Goal: Task Accomplishment & Management: Use online tool/utility

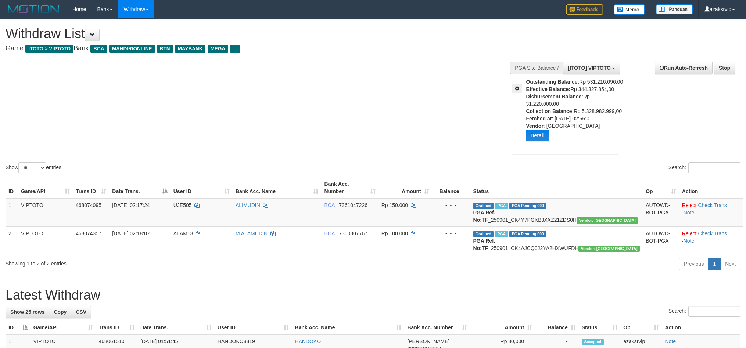
select select "**"
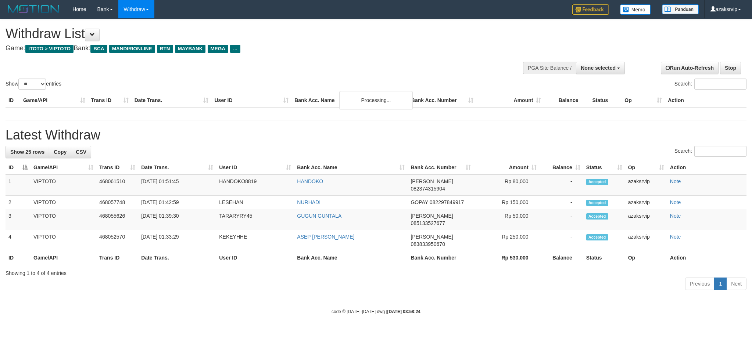
select select
select select "**"
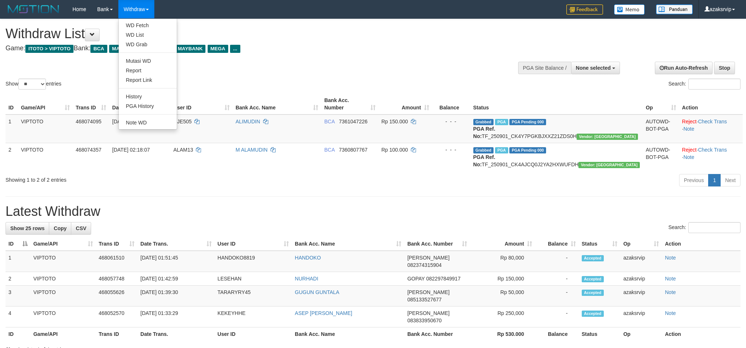
click at [148, 4] on link "Withdraw" at bounding box center [136, 9] width 36 height 18
click at [144, 6] on link "Withdraw" at bounding box center [136, 9] width 36 height 18
click at [144, 8] on link "Withdraw" at bounding box center [136, 9] width 36 height 18
click at [148, 26] on link "WD Fetch" at bounding box center [148, 26] width 58 height 10
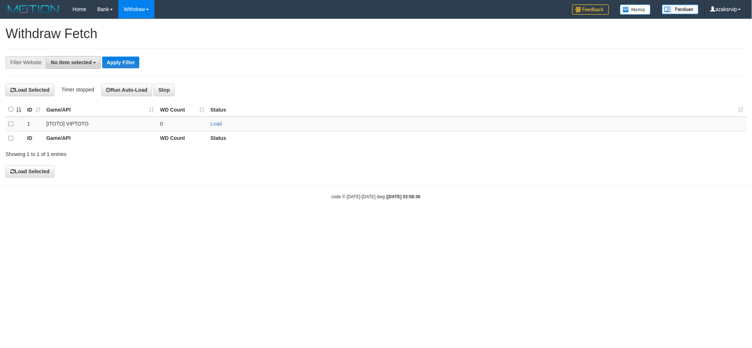
click at [78, 59] on button "No item selected" at bounding box center [73, 62] width 55 height 12
click at [85, 92] on label "SELECT ALL" at bounding box center [70, 90] width 49 height 10
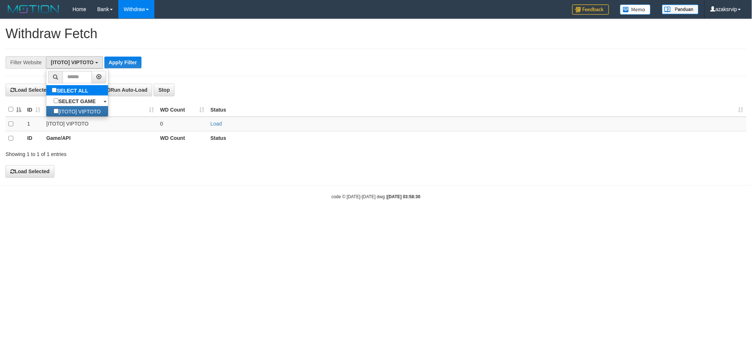
select select "***"
click at [119, 57] on button "Apply Filter" at bounding box center [122, 63] width 37 height 12
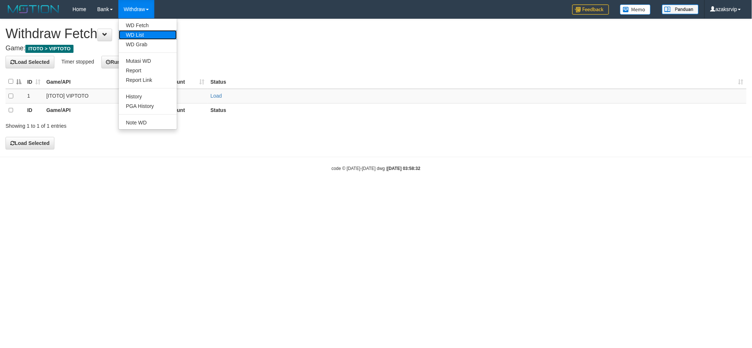
click at [137, 34] on link "WD List" at bounding box center [148, 35] width 58 height 10
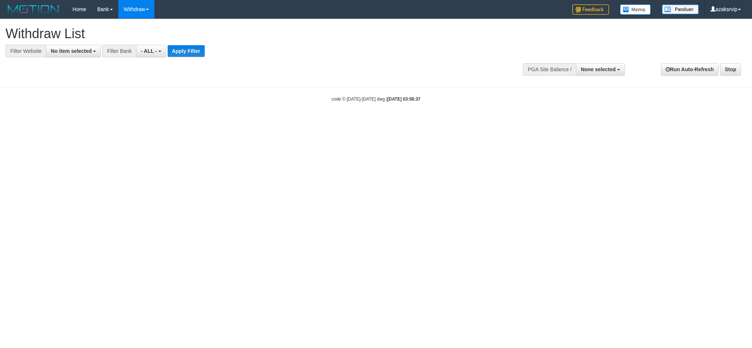
select select
click at [78, 55] on button "No item selected" at bounding box center [73, 51] width 55 height 12
click at [85, 83] on label "SELECT ALL" at bounding box center [70, 79] width 49 height 10
select select "***"
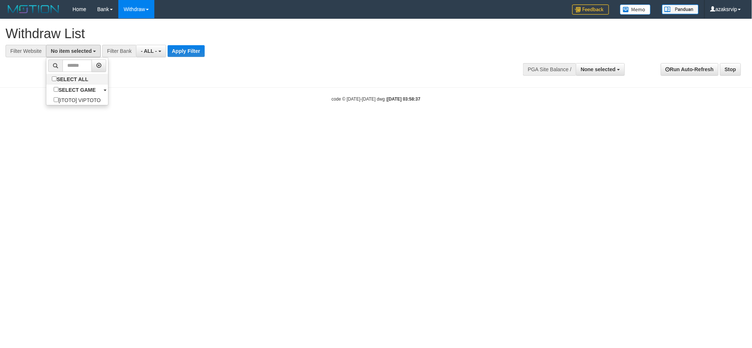
scroll to position [6, 0]
click at [184, 50] on button "Apply Filter" at bounding box center [187, 51] width 37 height 12
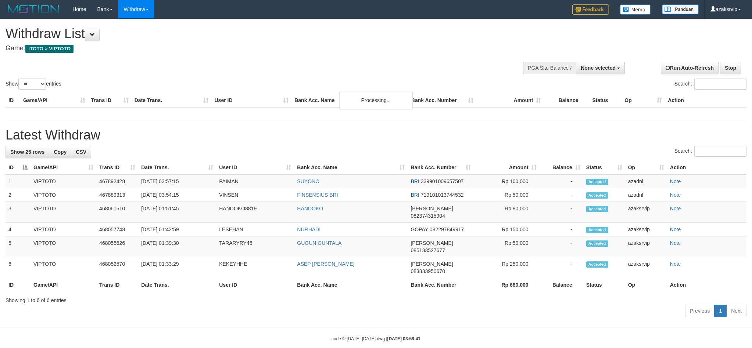
select select
select select "**"
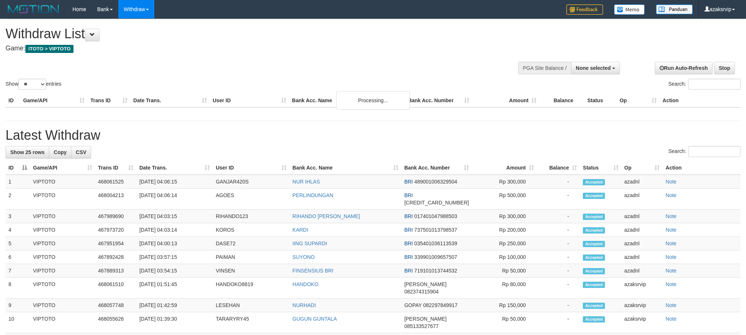
select select
select select "**"
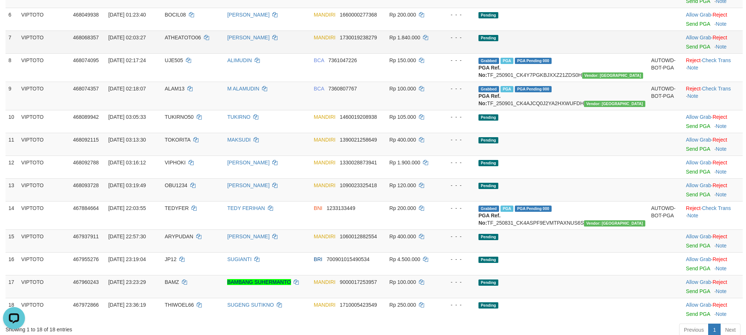
scroll to position [245, 0]
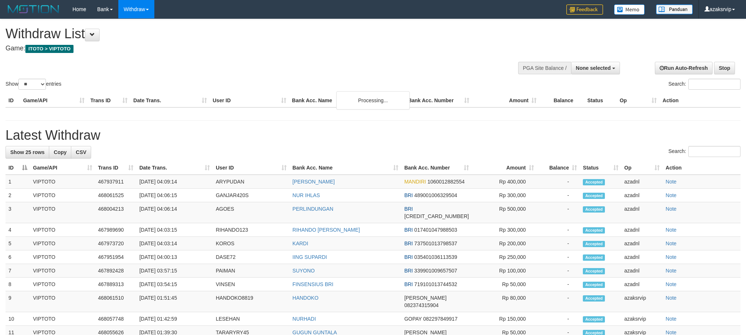
select select
select select "**"
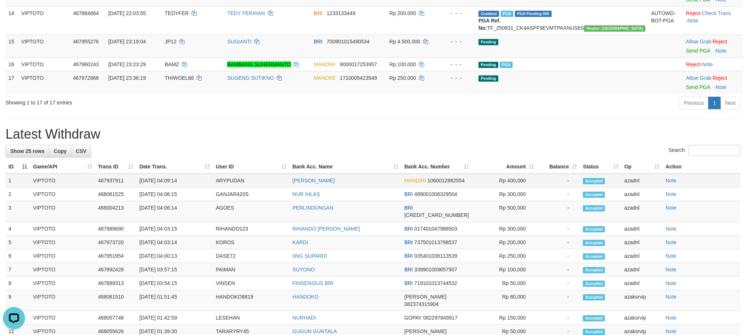
click at [168, 187] on td "[DATE] 04:09:14" at bounding box center [174, 180] width 76 height 14
drag, startPoint x: 168, startPoint y: 207, endPoint x: 177, endPoint y: 207, distance: 9.2
click at [177, 187] on td "[DATE] 04:09:14" at bounding box center [174, 180] width 76 height 14
copy td "04:09"
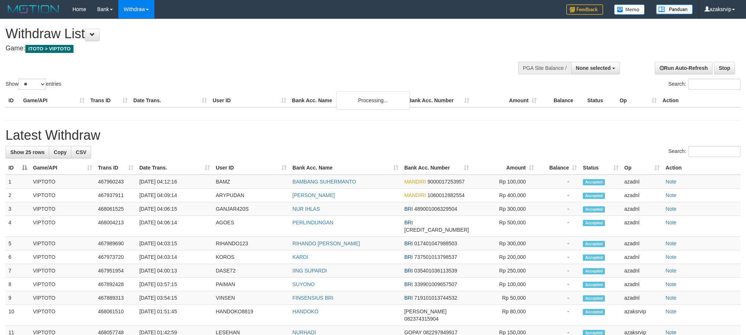
select select
select select "**"
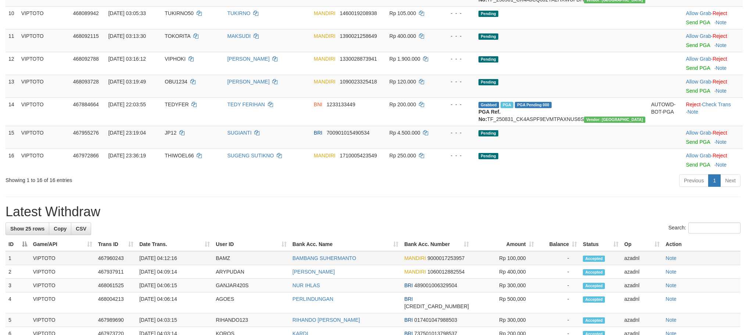
scroll to position [359, 0]
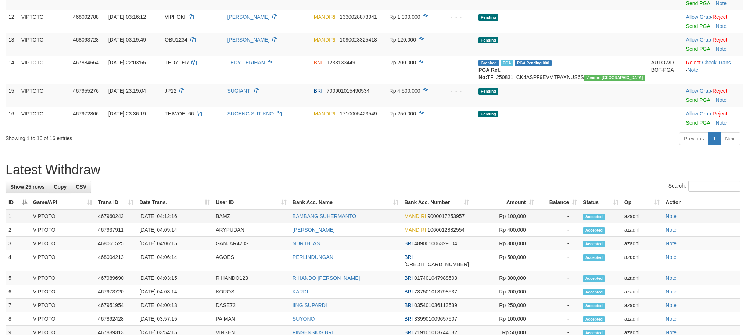
click at [167, 223] on td "[DATE] 04:12:16" at bounding box center [174, 216] width 76 height 14
copy td "04:12:16"
drag, startPoint x: 167, startPoint y: 240, endPoint x: 183, endPoint y: 240, distance: 16.2
click at [183, 223] on td "[DATE] 04:12:16" at bounding box center [174, 216] width 76 height 14
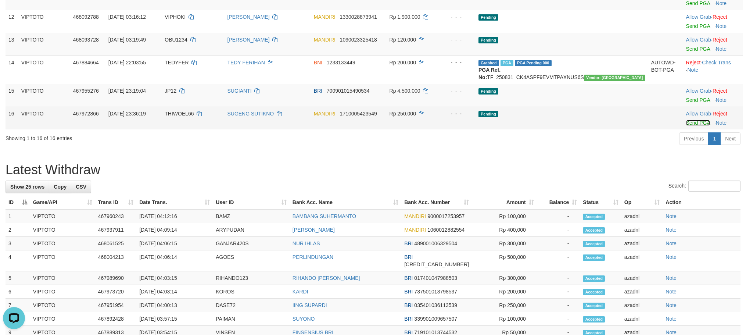
click at [688, 126] on link "Send PGA" at bounding box center [698, 123] width 24 height 6
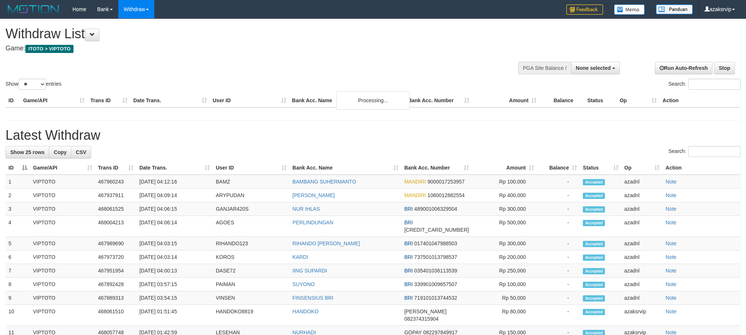
select select
select select "**"
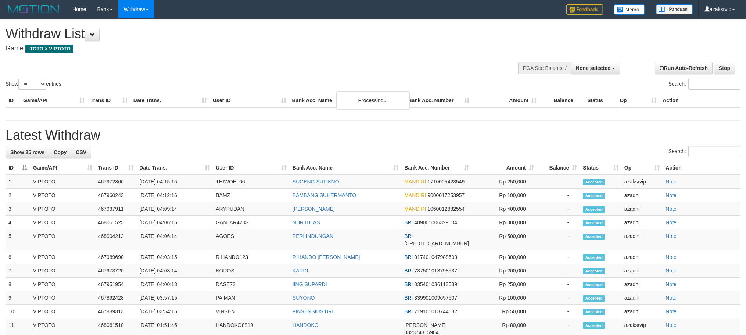
select select
select select "**"
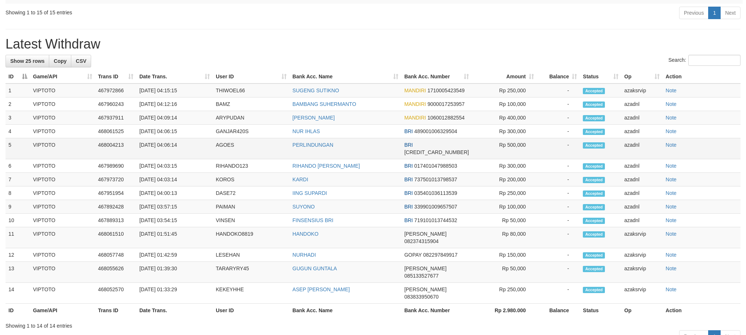
scroll to position [523, 0]
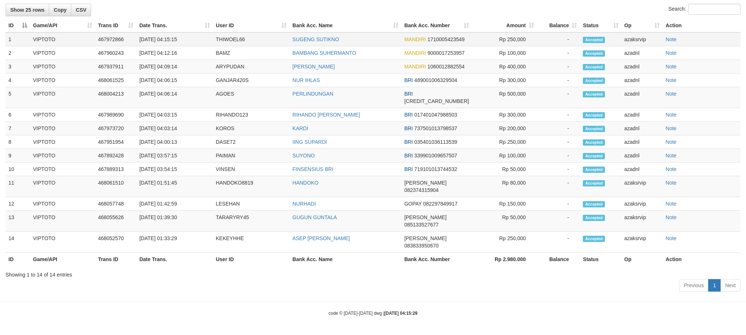
click at [170, 46] on td "[DATE] 04:15:15" at bounding box center [174, 39] width 76 height 14
drag, startPoint x: 170, startPoint y: 54, endPoint x: 195, endPoint y: 54, distance: 25.4
click at [195, 46] on td "[DATE] 04:15:15" at bounding box center [174, 39] width 76 height 14
copy td "04:15:15"
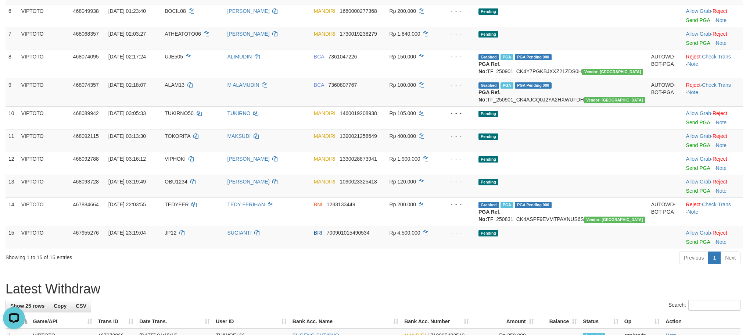
scroll to position [114, 0]
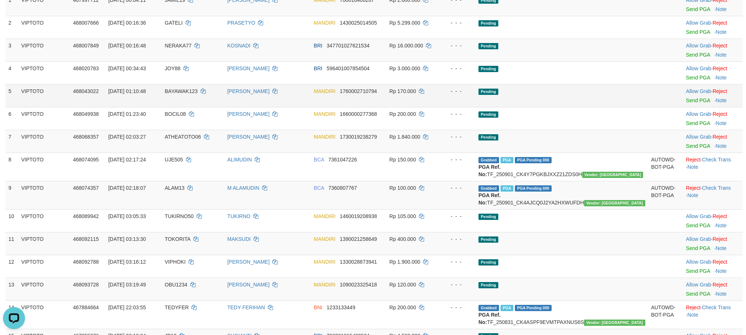
click at [683, 102] on td "Allow Grab · Reject Send PGA · Note" at bounding box center [713, 95] width 60 height 23
click at [683, 104] on td "Allow Grab · Reject Send PGA · Note" at bounding box center [713, 95] width 60 height 23
click at [686, 101] on link "Send PGA" at bounding box center [698, 100] width 24 height 6
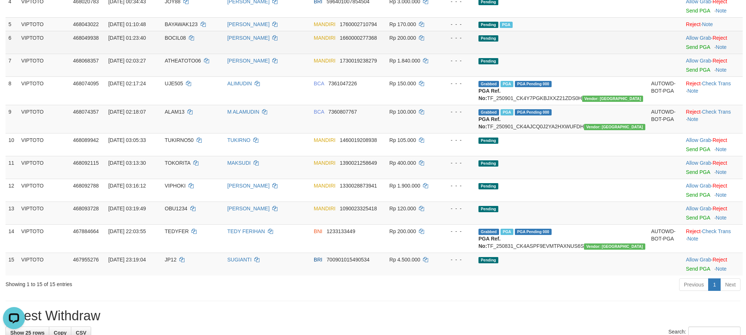
scroll to position [277, 0]
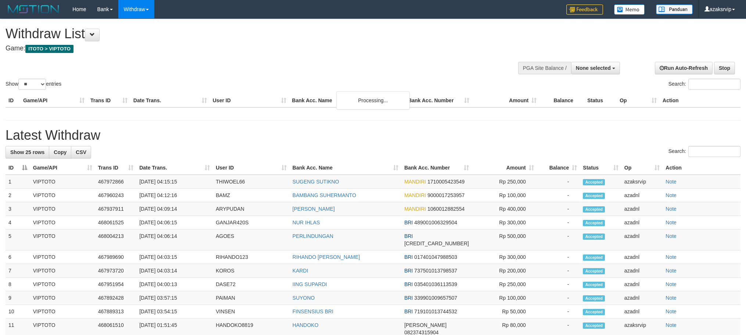
select select
select select "**"
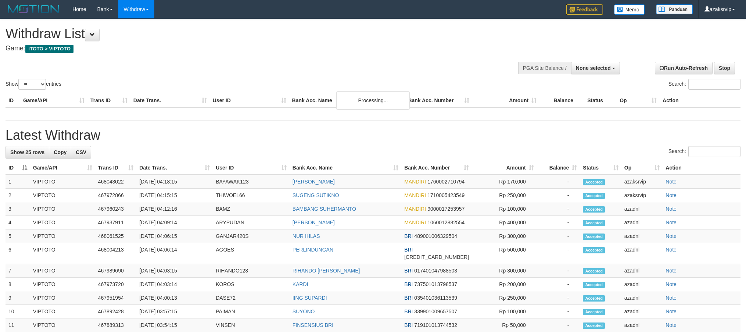
select select
select select "**"
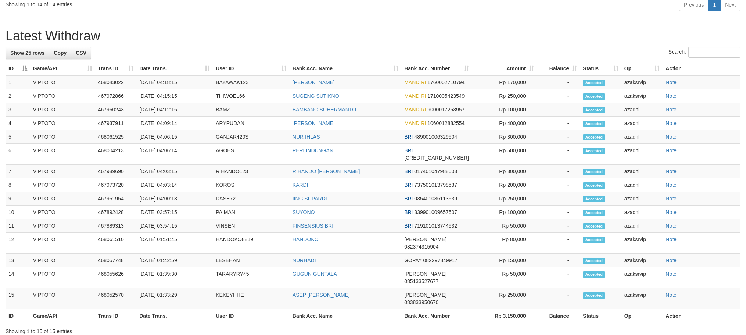
scroll to position [523, 0]
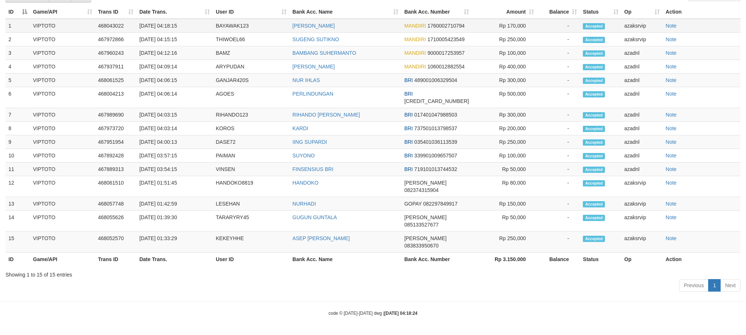
click at [169, 27] on td "[DATE] 04:18:15" at bounding box center [174, 26] width 76 height 14
drag, startPoint x: 169, startPoint y: 27, endPoint x: 201, endPoint y: 30, distance: 31.4
click at [201, 30] on td "[DATE] 04:18:15" at bounding box center [174, 26] width 76 height 14
copy td "04:18:15"
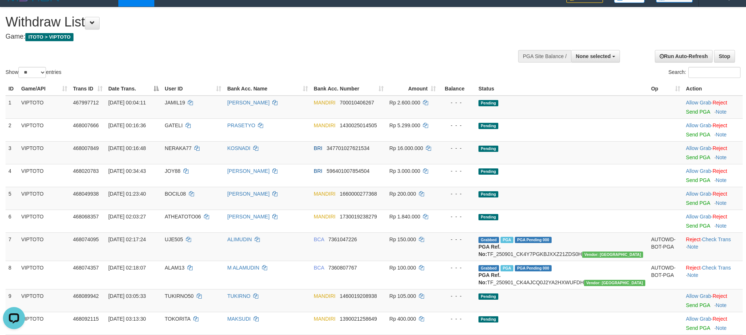
scroll to position [0, 0]
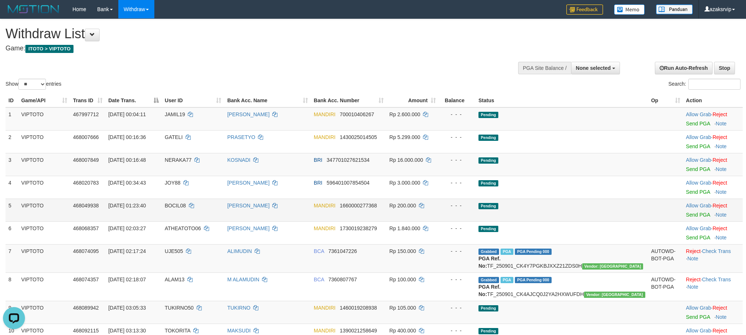
click at [686, 210] on div at bounding box center [713, 210] width 54 height 2
click at [683, 217] on td "Allow Grab · Reject Send PGA · Note" at bounding box center [713, 209] width 60 height 23
click at [685, 217] on td "Allow Grab · Reject Send PGA · Note" at bounding box center [713, 209] width 60 height 23
click at [688, 213] on link "Send PGA" at bounding box center [698, 215] width 24 height 6
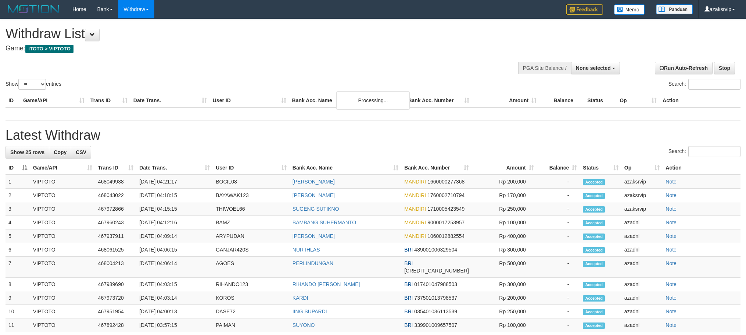
select select
select select "**"
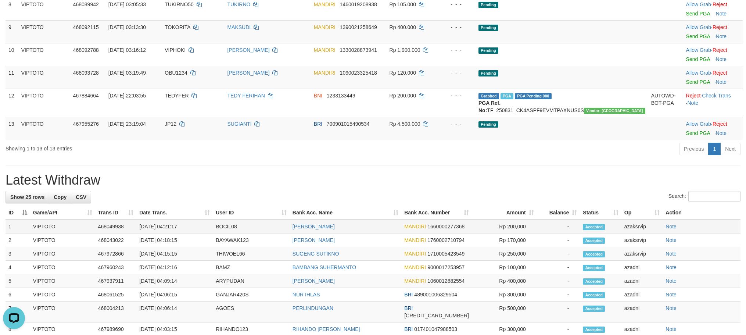
click at [168, 233] on td "[DATE] 04:21:17" at bounding box center [174, 226] width 76 height 14
drag, startPoint x: 168, startPoint y: 252, endPoint x: 195, endPoint y: 251, distance: 27.6
click at [193, 233] on td "[DATE] 04:21:17" at bounding box center [174, 226] width 76 height 14
copy td "04:21:17"
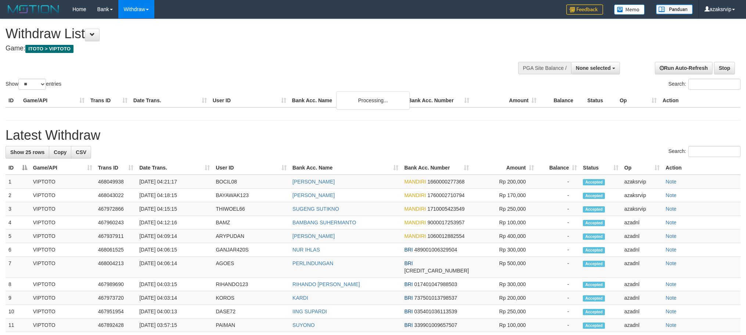
select select
select select "**"
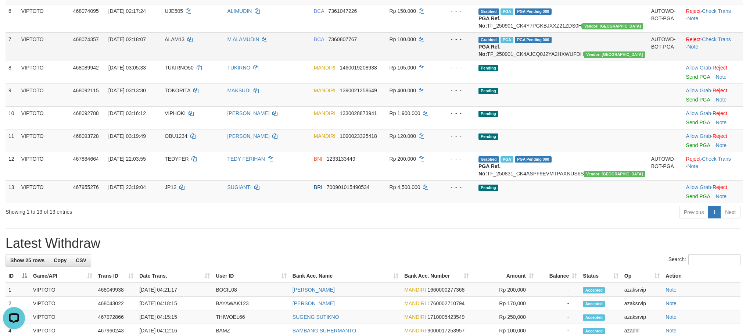
scroll to position [199, 0]
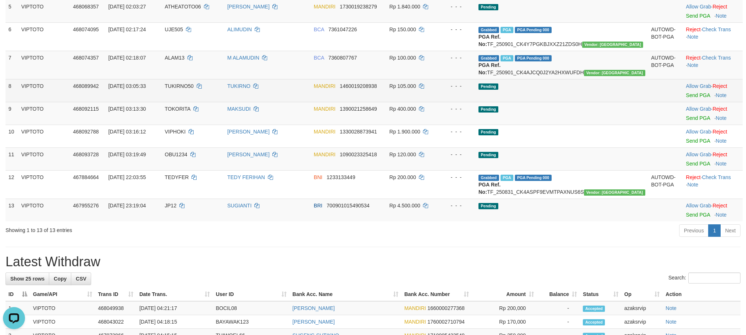
click at [194, 89] on span "TUKIRNO50" at bounding box center [179, 86] width 29 height 6
click at [686, 98] on link "Send PGA" at bounding box center [698, 95] width 24 height 6
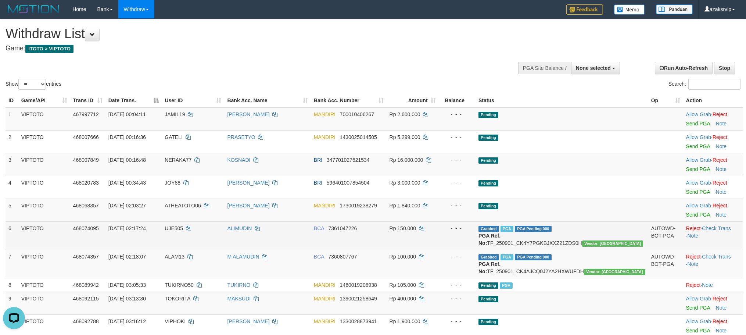
scroll to position [82, 0]
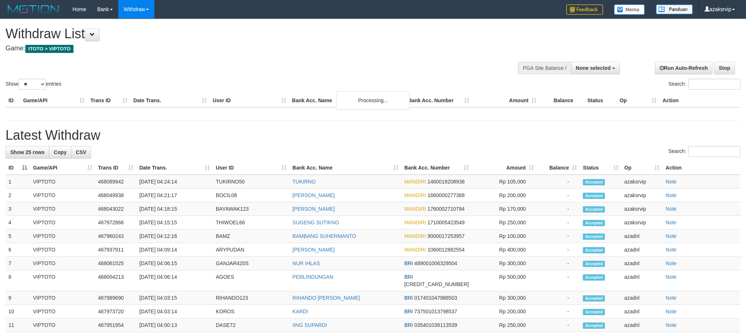
select select
select select "**"
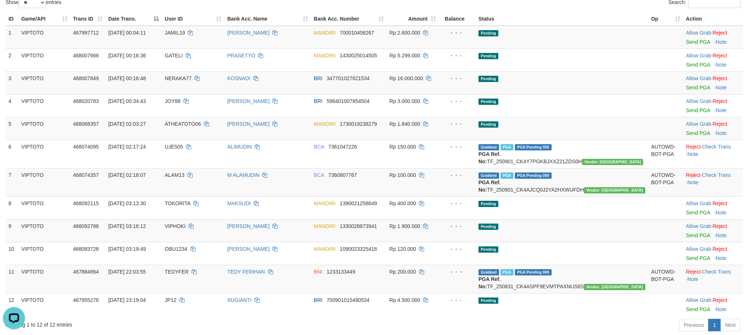
scroll to position [408, 0]
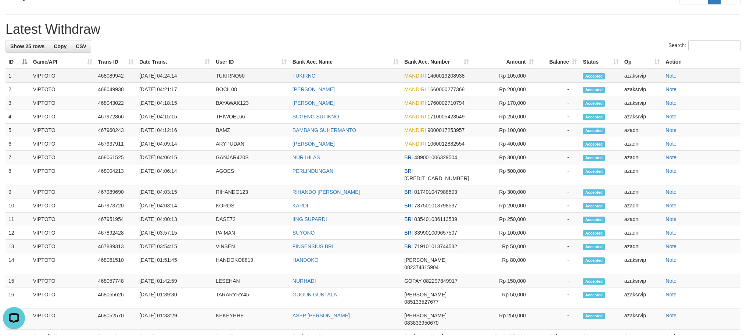
click at [166, 83] on td "[DATE] 04:24:14" at bounding box center [174, 76] width 76 height 14
copy td "04:24:14"
drag, startPoint x: 166, startPoint y: 96, endPoint x: 197, endPoint y: 100, distance: 31.6
click at [197, 83] on td "[DATE] 04:24:14" at bounding box center [174, 76] width 76 height 14
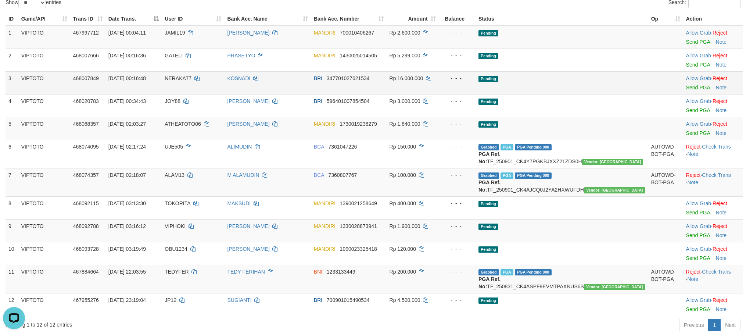
scroll to position [0, 0]
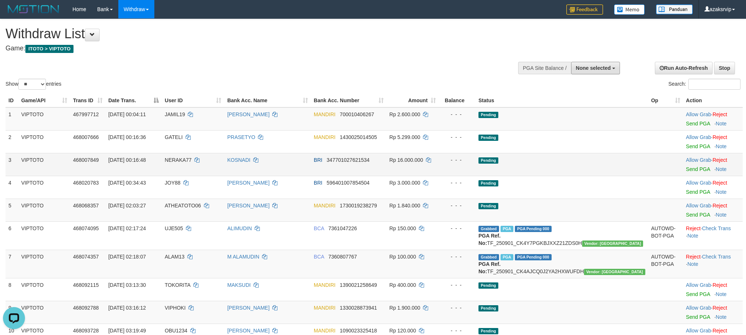
click at [578, 72] on button "None selected" at bounding box center [595, 68] width 49 height 12
click at [582, 102] on label "[ITOTO] VIPTOTO" at bounding box center [587, 105] width 64 height 10
select select "***"
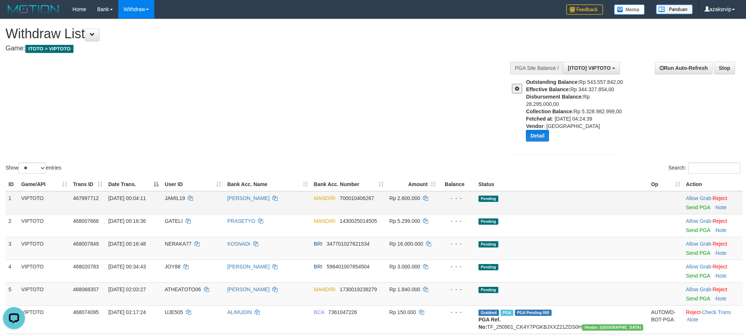
scroll to position [222, 0]
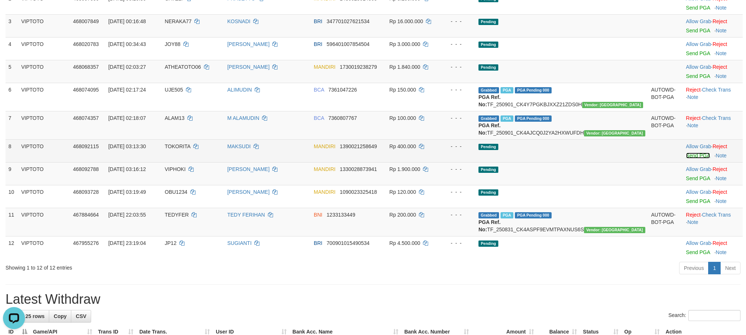
click at [695, 158] on link "Send PGA" at bounding box center [698, 155] width 24 height 6
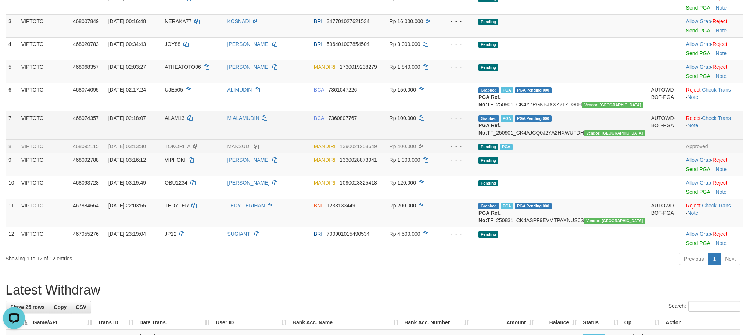
click at [473, 122] on div "- - -" at bounding box center [457, 117] width 31 height 7
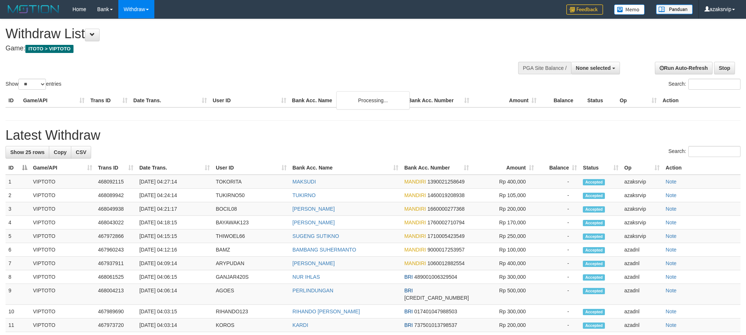
select select
select select "**"
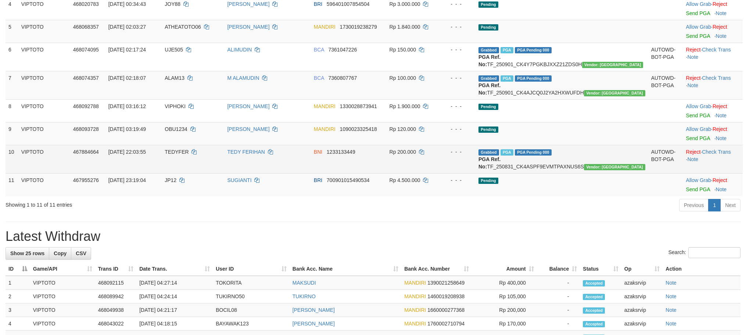
scroll to position [209, 0]
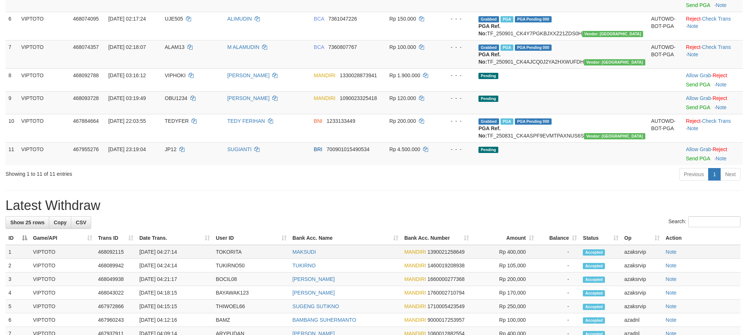
click at [170, 259] on td "[DATE] 04:27:14" at bounding box center [174, 252] width 76 height 14
drag, startPoint x: 170, startPoint y: 276, endPoint x: 190, endPoint y: 279, distance: 20.4
click at [190, 259] on td "[DATE] 04:27:14" at bounding box center [174, 252] width 76 height 14
copy td "04:27:14"
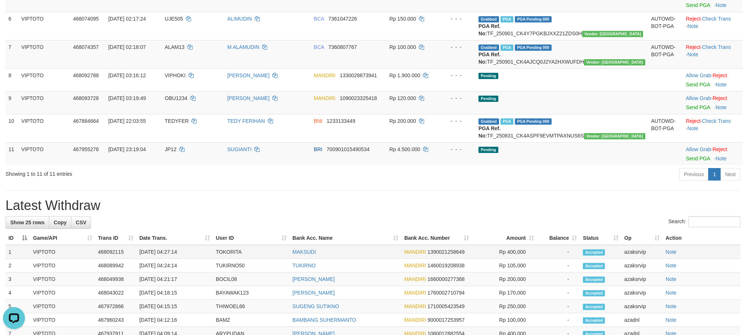
click at [163, 259] on td "[DATE] 04:27:14" at bounding box center [174, 252] width 76 height 14
drag, startPoint x: 163, startPoint y: 272, endPoint x: 189, endPoint y: 272, distance: 25.7
click at [189, 259] on td "[DATE] 04:27:14" at bounding box center [174, 252] width 76 height 14
click at [167, 259] on td "[DATE] 04:27:14" at bounding box center [174, 252] width 76 height 14
click at [168, 259] on td "[DATE] 04:27:14" at bounding box center [174, 252] width 76 height 14
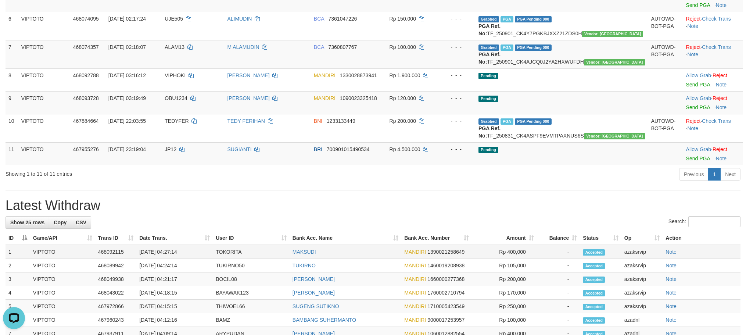
drag, startPoint x: 168, startPoint y: 270, endPoint x: 183, endPoint y: 271, distance: 15.1
click at [183, 259] on td "[DATE] 04:27:14" at bounding box center [174, 252] width 76 height 14
copy td "04:27:14"
click at [690, 110] on link "Send PGA" at bounding box center [698, 107] width 24 height 6
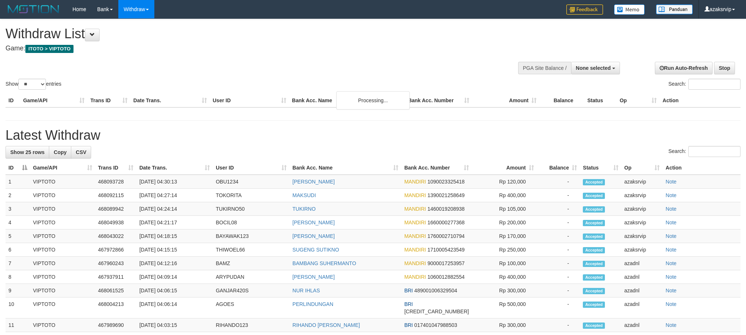
select select
select select "**"
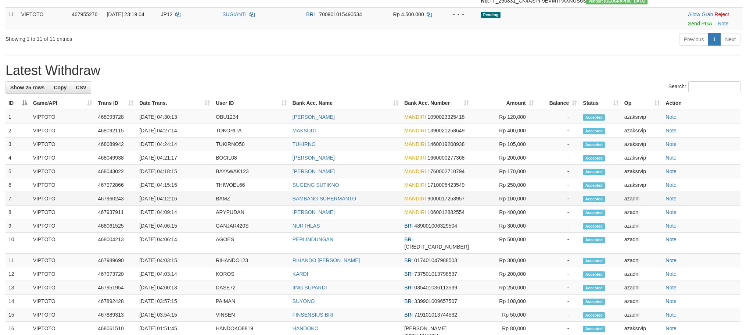
scroll to position [298, 0]
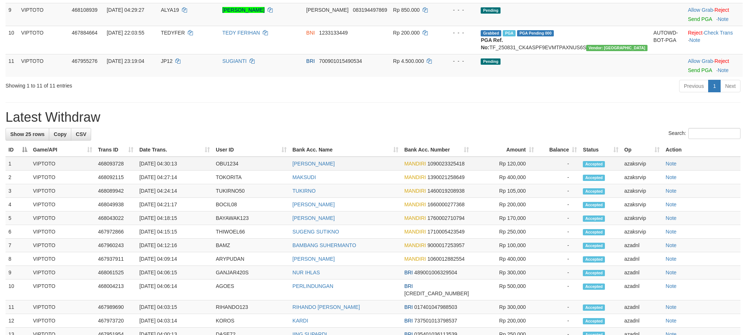
click at [164, 170] on td "[DATE] 04:30:13" at bounding box center [174, 164] width 76 height 14
drag, startPoint x: 164, startPoint y: 180, endPoint x: 183, endPoint y: 179, distance: 19.1
click at [183, 170] on td "[DATE] 04:30:13" at bounding box center [174, 164] width 76 height 14
click at [168, 170] on td "[DATE] 04:30:13" at bounding box center [174, 164] width 76 height 14
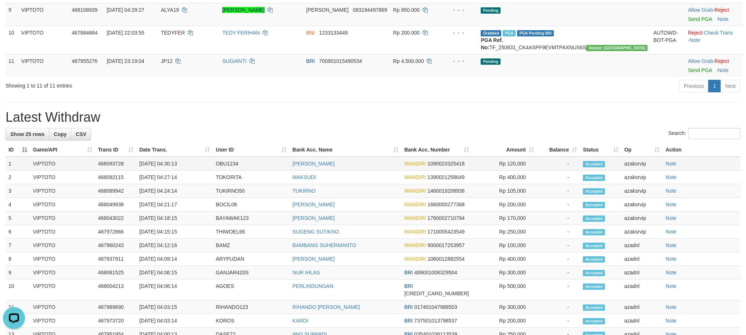
drag, startPoint x: 168, startPoint y: 184, endPoint x: 187, endPoint y: 186, distance: 19.6
click at [187, 170] on td "[DATE] 04:30:13" at bounding box center [174, 164] width 76 height 14
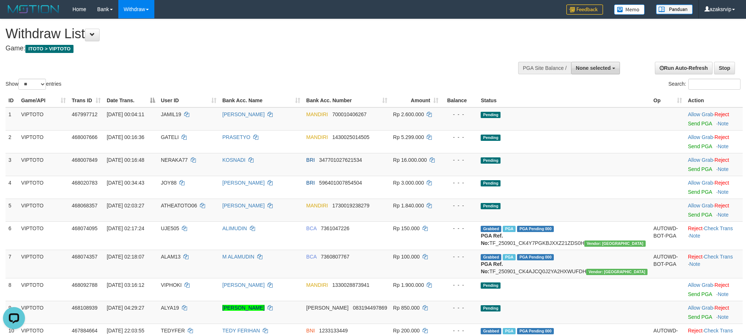
click at [581, 67] on span "None selected" at bounding box center [593, 68] width 35 height 6
click at [567, 101] on label "[ITOTO] VIPTOTO" at bounding box center [587, 105] width 64 height 10
select select "***"
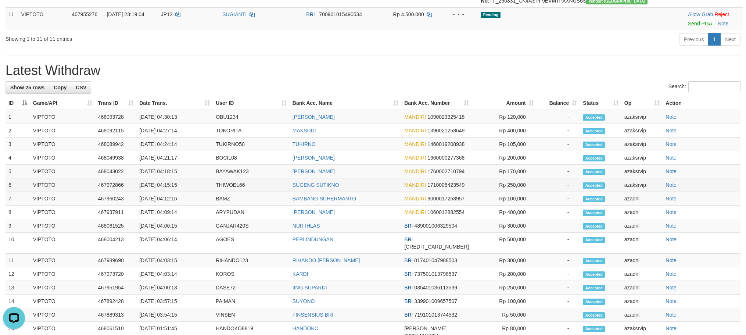
scroll to position [408, 0]
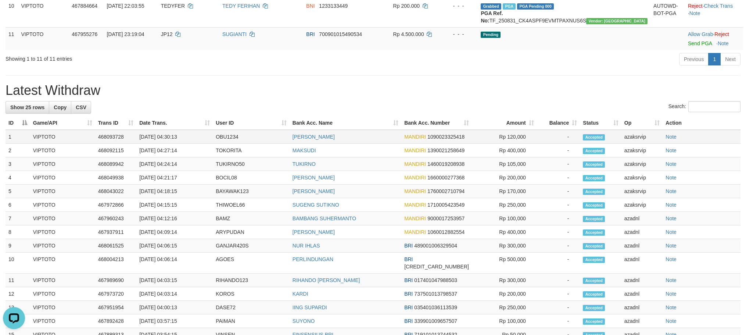
click at [233, 144] on td "OBU1234" at bounding box center [251, 137] width 77 height 14
copy td "OBU1234"
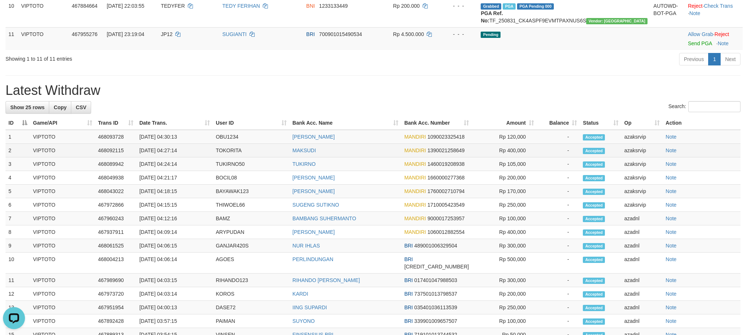
click at [229, 157] on td "TOKORITA" at bounding box center [251, 151] width 77 height 14
copy td "TOKORITA"
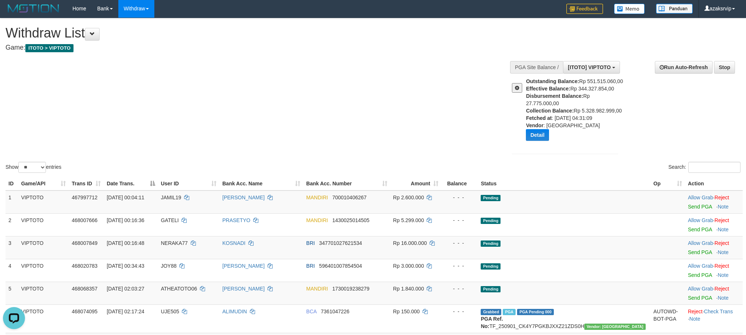
scroll to position [0, 0]
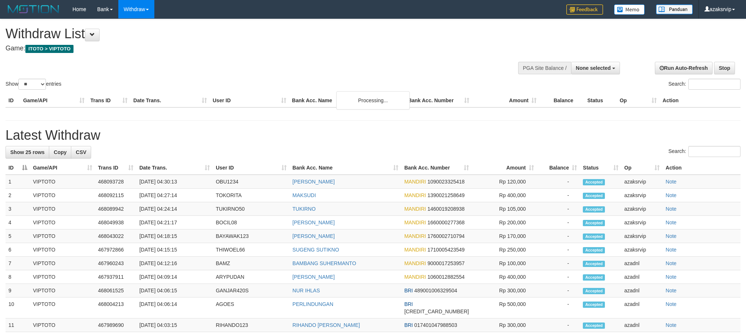
select select
select select "**"
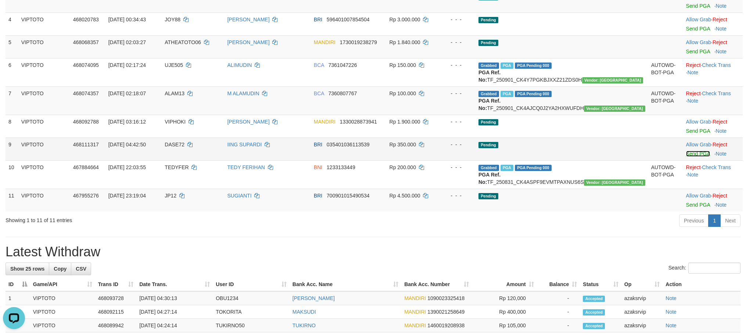
click at [692, 157] on link "Send PGA" at bounding box center [698, 154] width 24 height 6
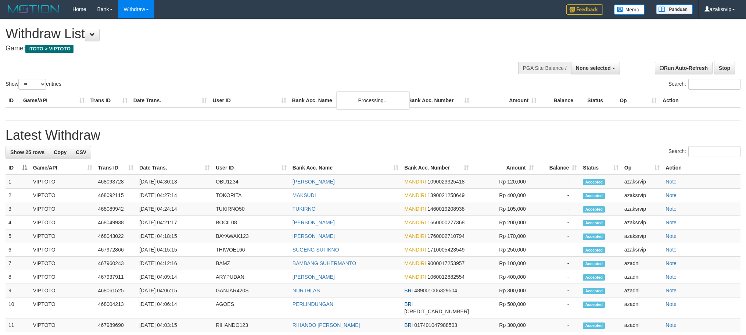
select select
select select "**"
